Goal: Transaction & Acquisition: Subscribe to service/newsletter

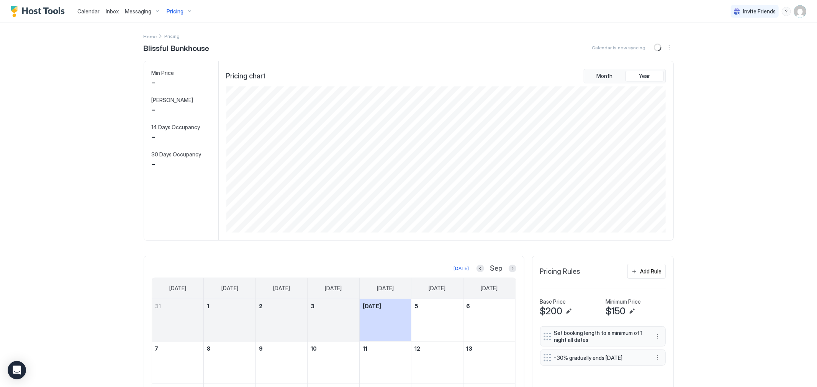
scroll to position [146, 441]
click at [83, 12] on span "Calendar" at bounding box center [88, 11] width 22 height 7
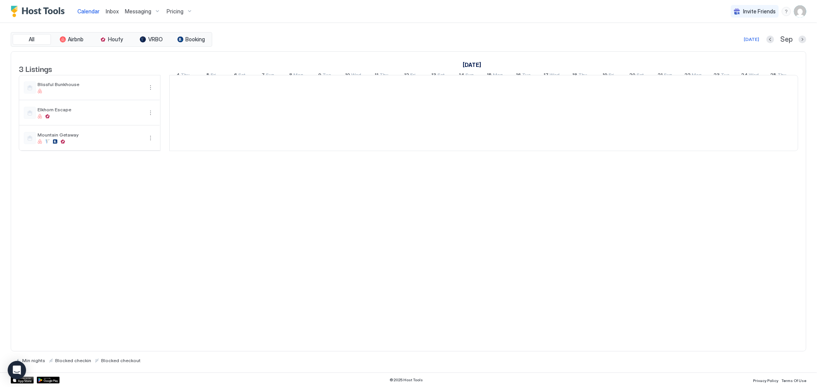
scroll to position [0, 425]
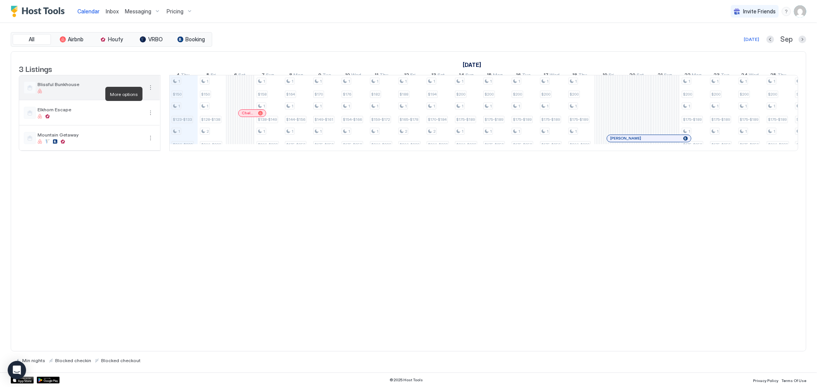
click at [151, 92] on button "More options" at bounding box center [150, 87] width 9 height 9
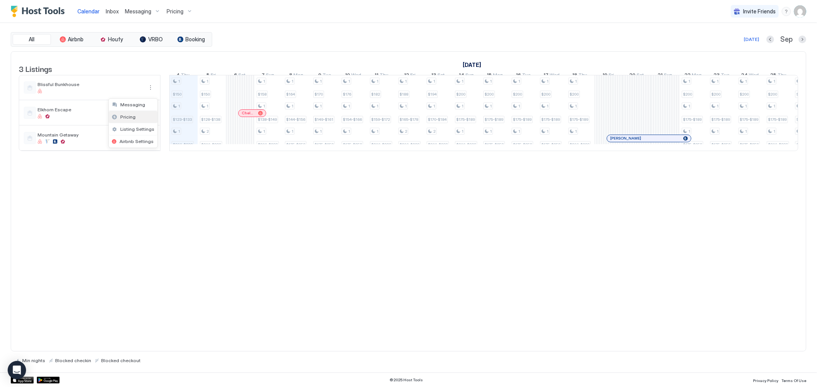
click at [124, 112] on div "Pricing" at bounding box center [133, 117] width 49 height 12
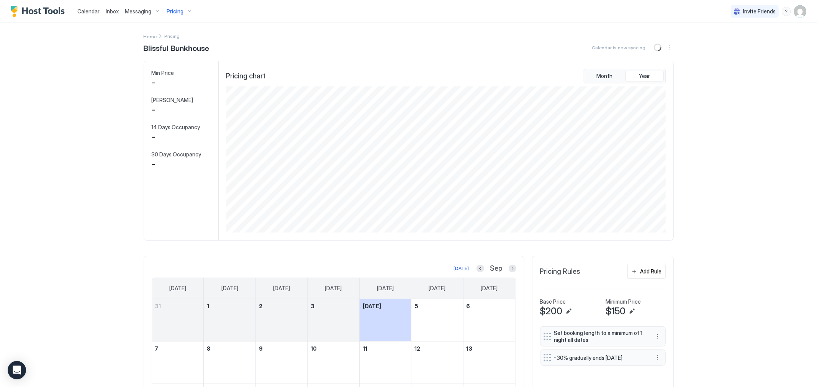
scroll to position [146, 441]
click at [550, 309] on span "$200" at bounding box center [551, 311] width 23 height 11
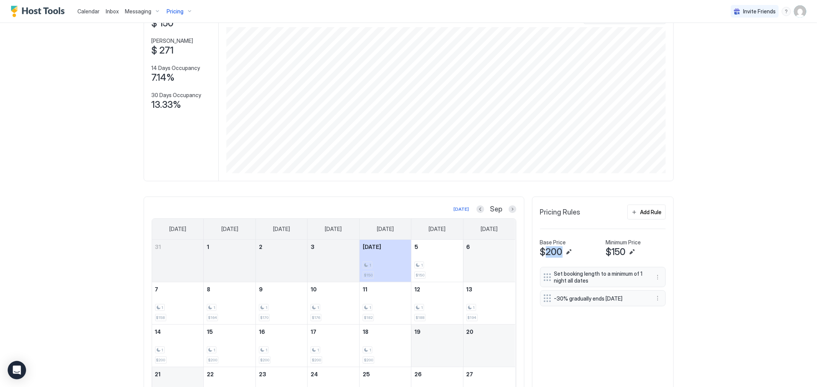
scroll to position [27, 0]
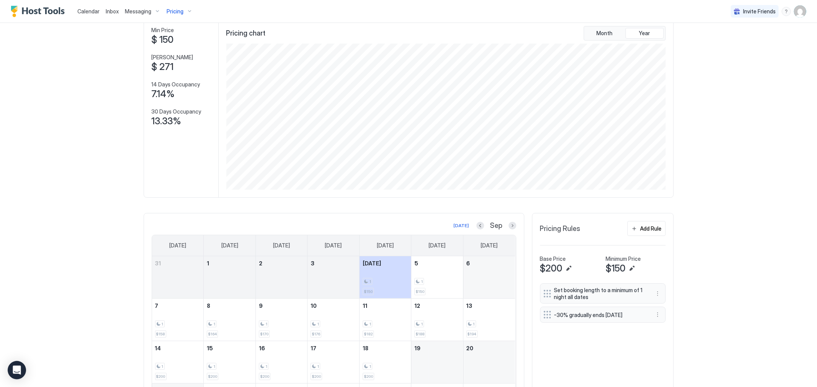
scroll to position [42, 0]
click at [508, 223] on button "Next month" at bounding box center [512, 226] width 8 height 8
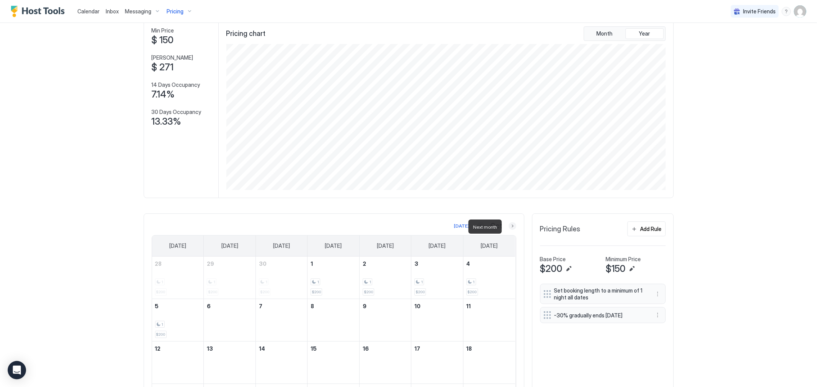
click at [508, 223] on button "Next month" at bounding box center [512, 226] width 8 height 8
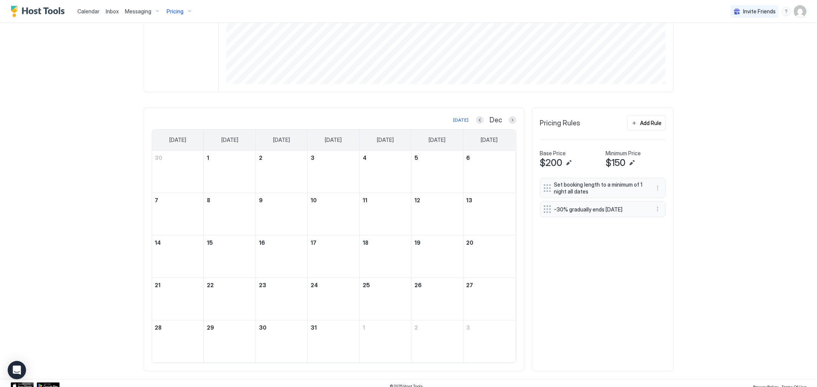
scroll to position [155, 0]
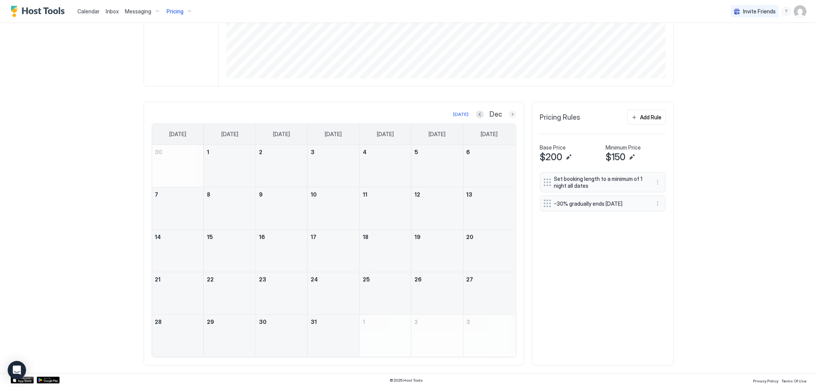
click at [508, 114] on button "Next month" at bounding box center [512, 115] width 8 height 8
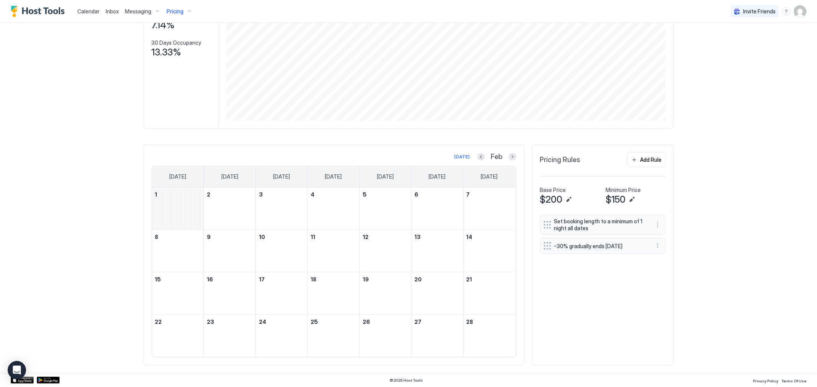
scroll to position [0, 0]
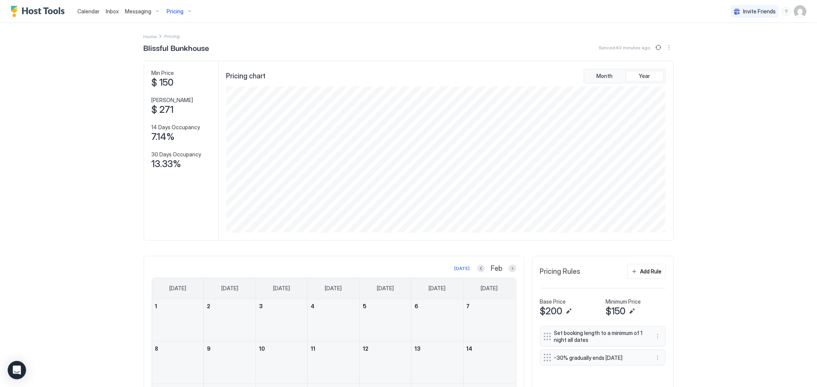
click at [92, 15] on div "Calendar" at bounding box center [88, 11] width 28 height 14
click at [91, 13] on span "Calendar" at bounding box center [88, 11] width 22 height 7
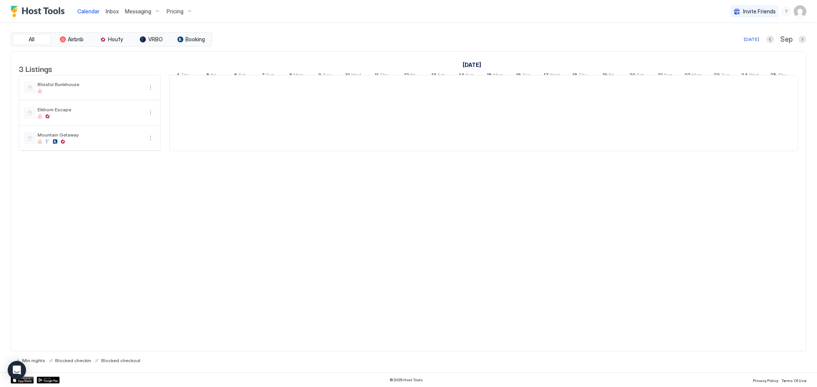
scroll to position [0, 425]
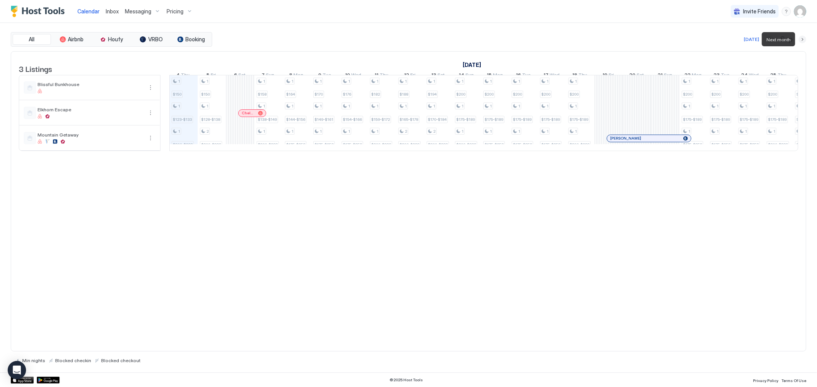
click at [735, 38] on button "Next month" at bounding box center [802, 40] width 8 height 8
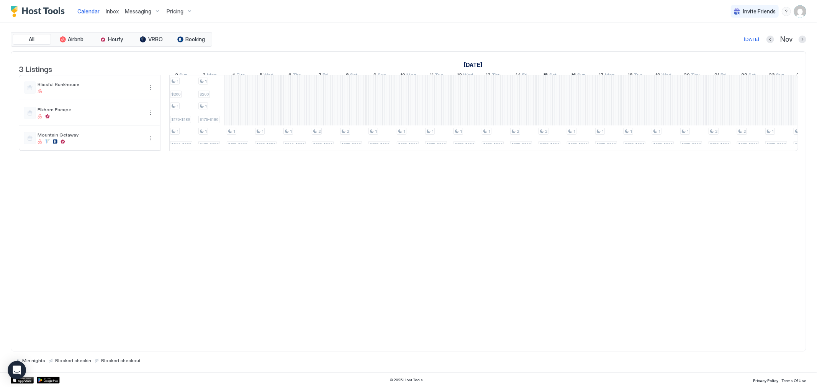
scroll to position [0, 0]
click at [482, 87] on div at bounding box center [480, 87] width 28 height 25
drag, startPoint x: 496, startPoint y: 88, endPoint x: 525, endPoint y: 88, distance: 29.5
click at [537, 87] on div "1 $200 1 $175-$189 1 $175-$252 1 $200 1 $175-$189 1 $175-$252 1 $200 1 $175-$18…" at bounding box center [664, 112] width 1757 height 75
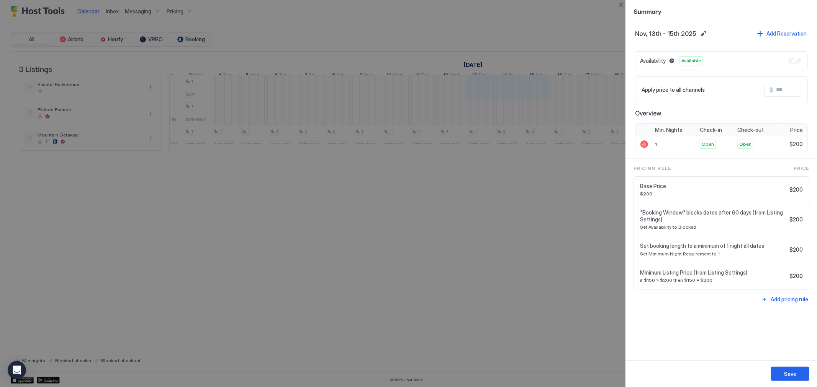
click at [600, 257] on div at bounding box center [408, 193] width 817 height 387
click at [555, 37] on div at bounding box center [408, 193] width 817 height 387
click at [618, 4] on button "Close" at bounding box center [620, 4] width 9 height 9
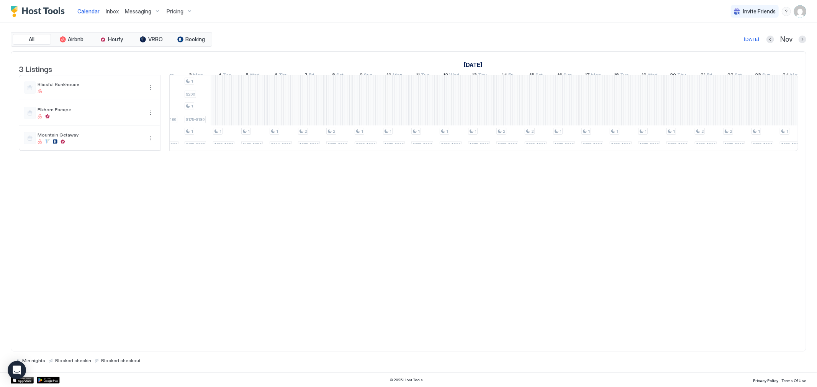
click at [735, 40] on div at bounding box center [802, 40] width 8 height 8
click at [735, 39] on button "Next month" at bounding box center [802, 40] width 8 height 8
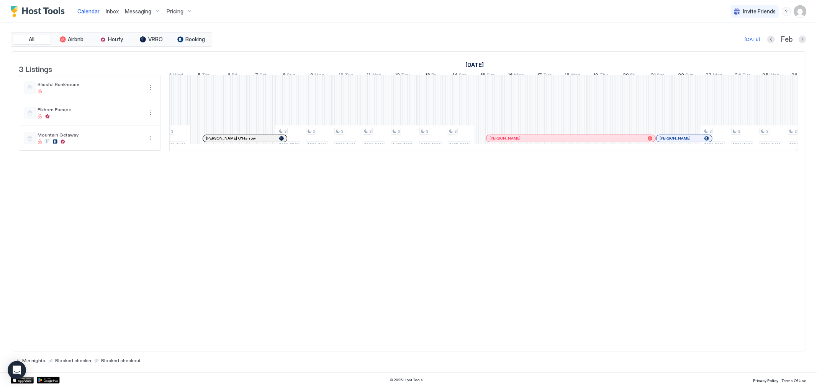
scroll to position [0, 437]
